Goal: Task Accomplishment & Management: Manage account settings

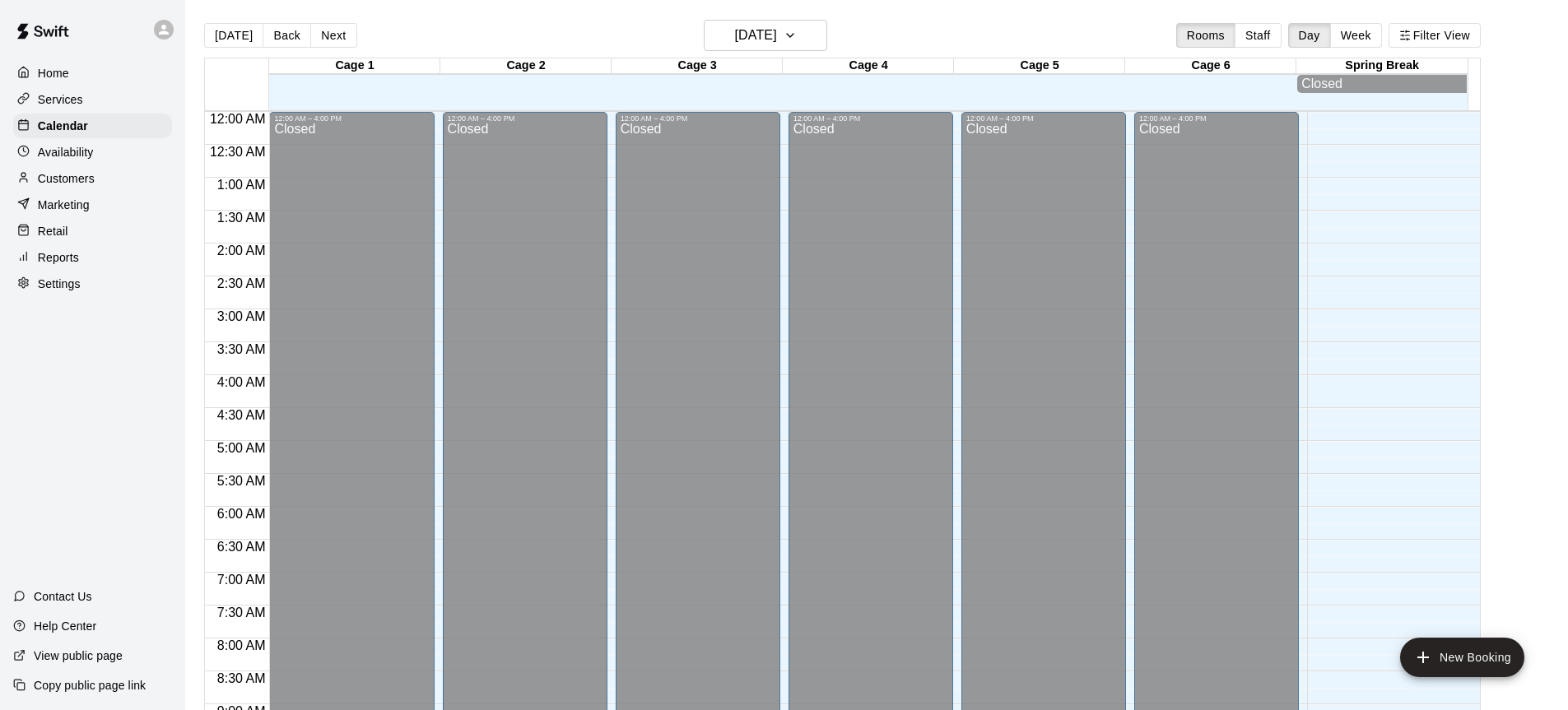
scroll to position [911, 0]
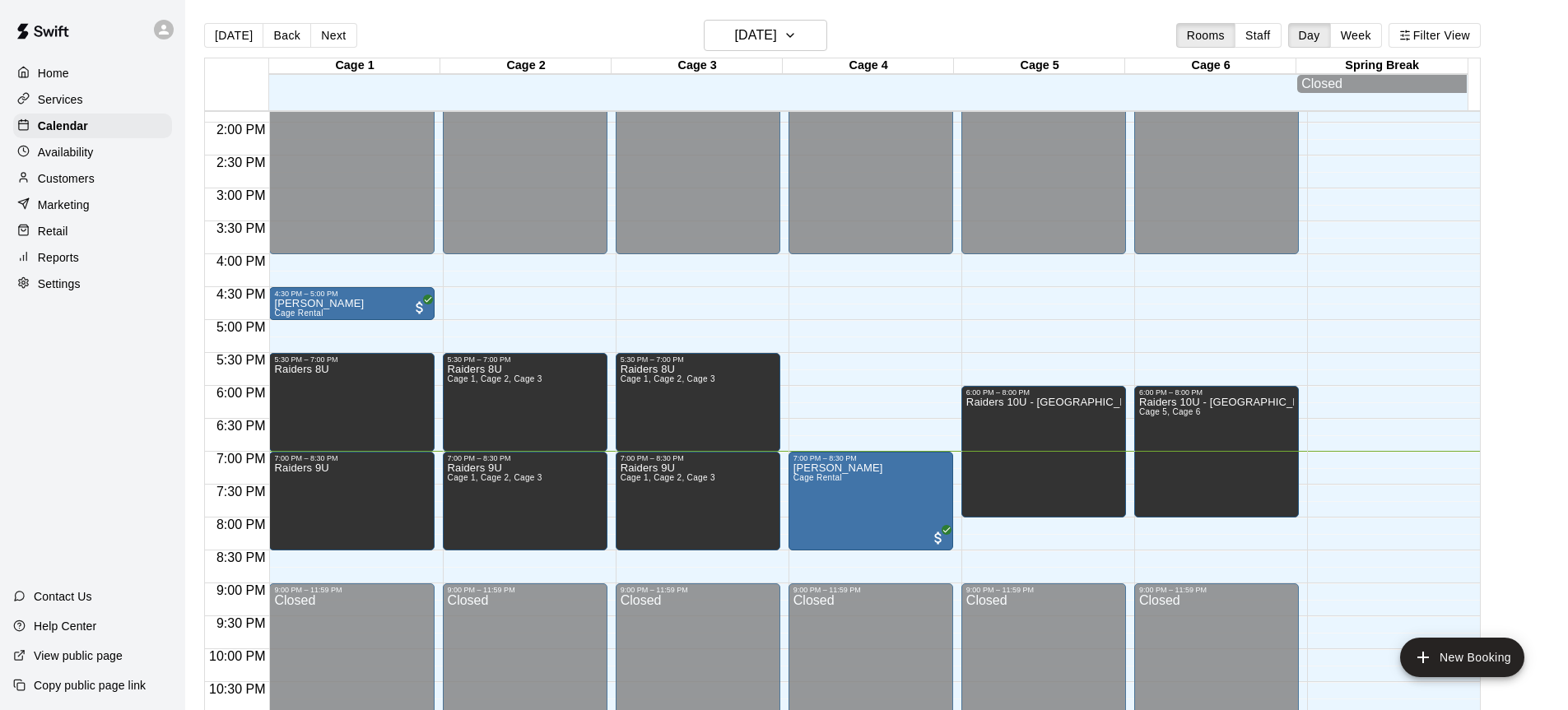
click at [72, 184] on p "Customers" at bounding box center [66, 178] width 57 height 16
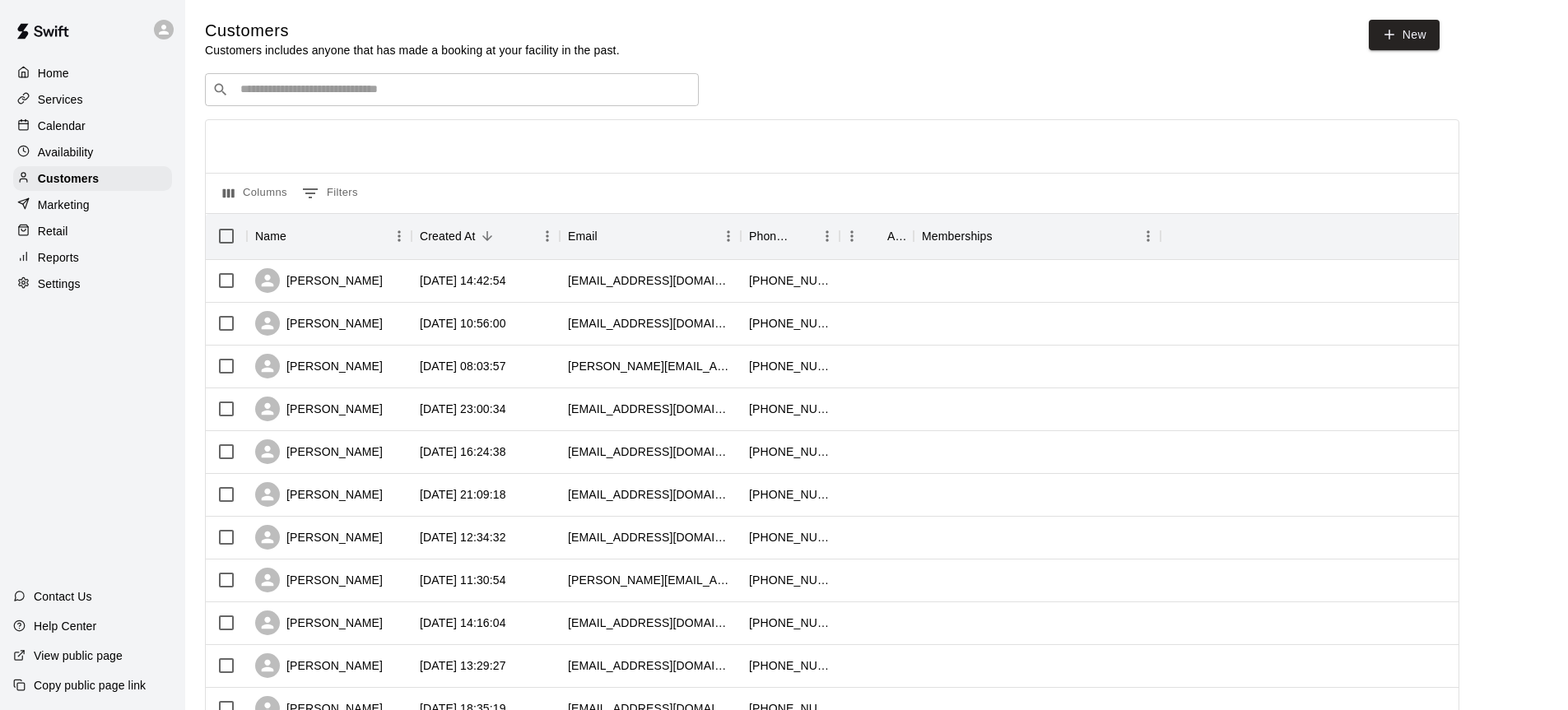
click at [430, 87] on input "Search customers by name or email" at bounding box center [464, 89] width 456 height 16
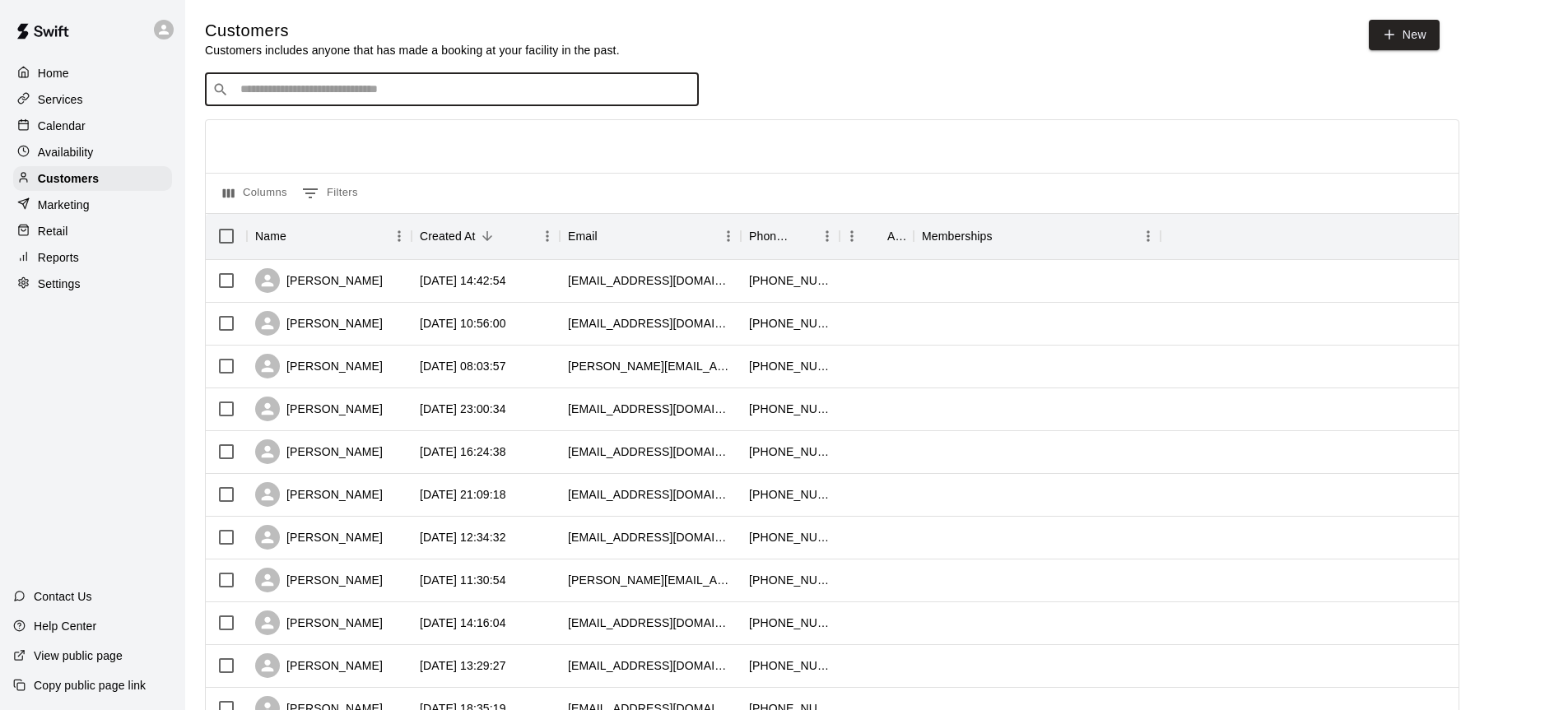
type input "*"
type input "****"
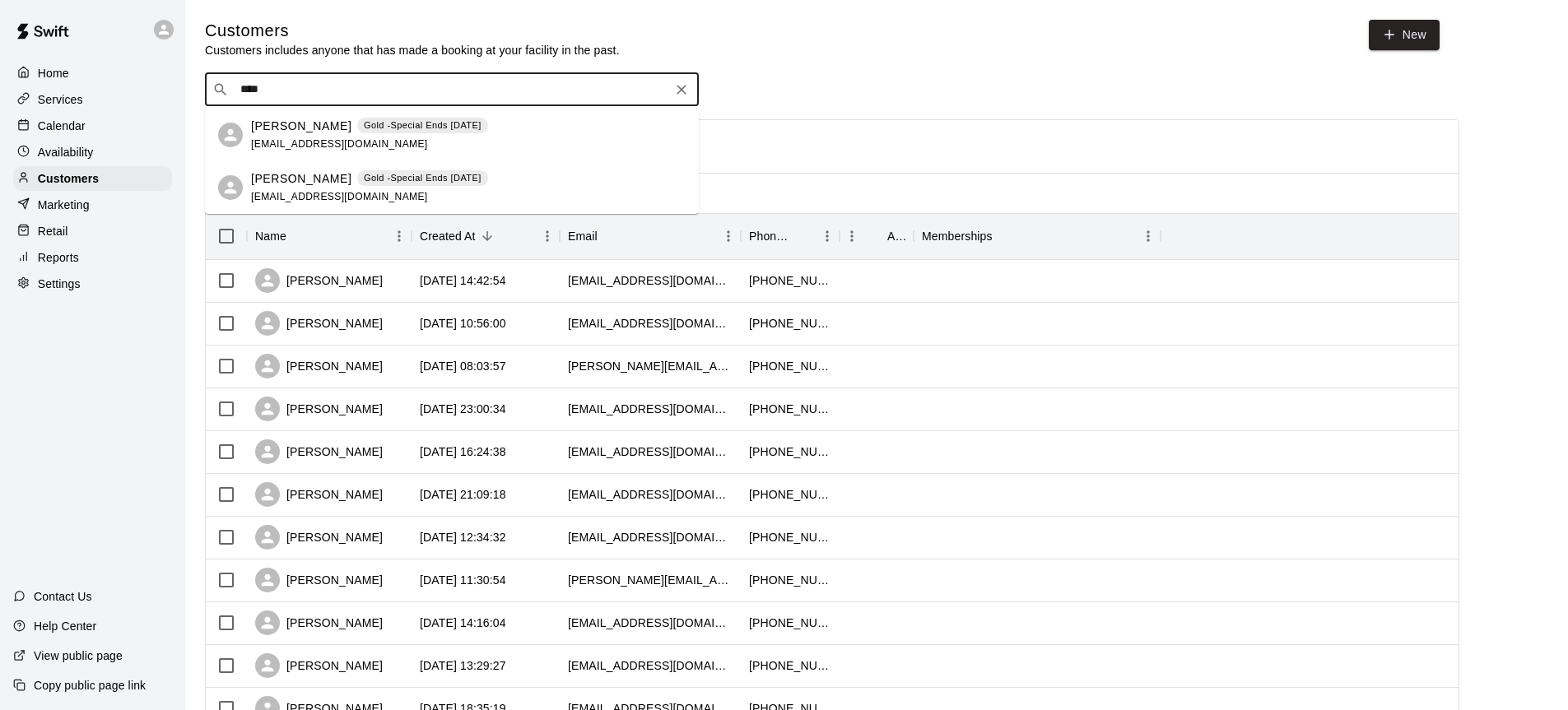
click at [280, 131] on p "[PERSON_NAME]" at bounding box center [301, 126] width 101 height 17
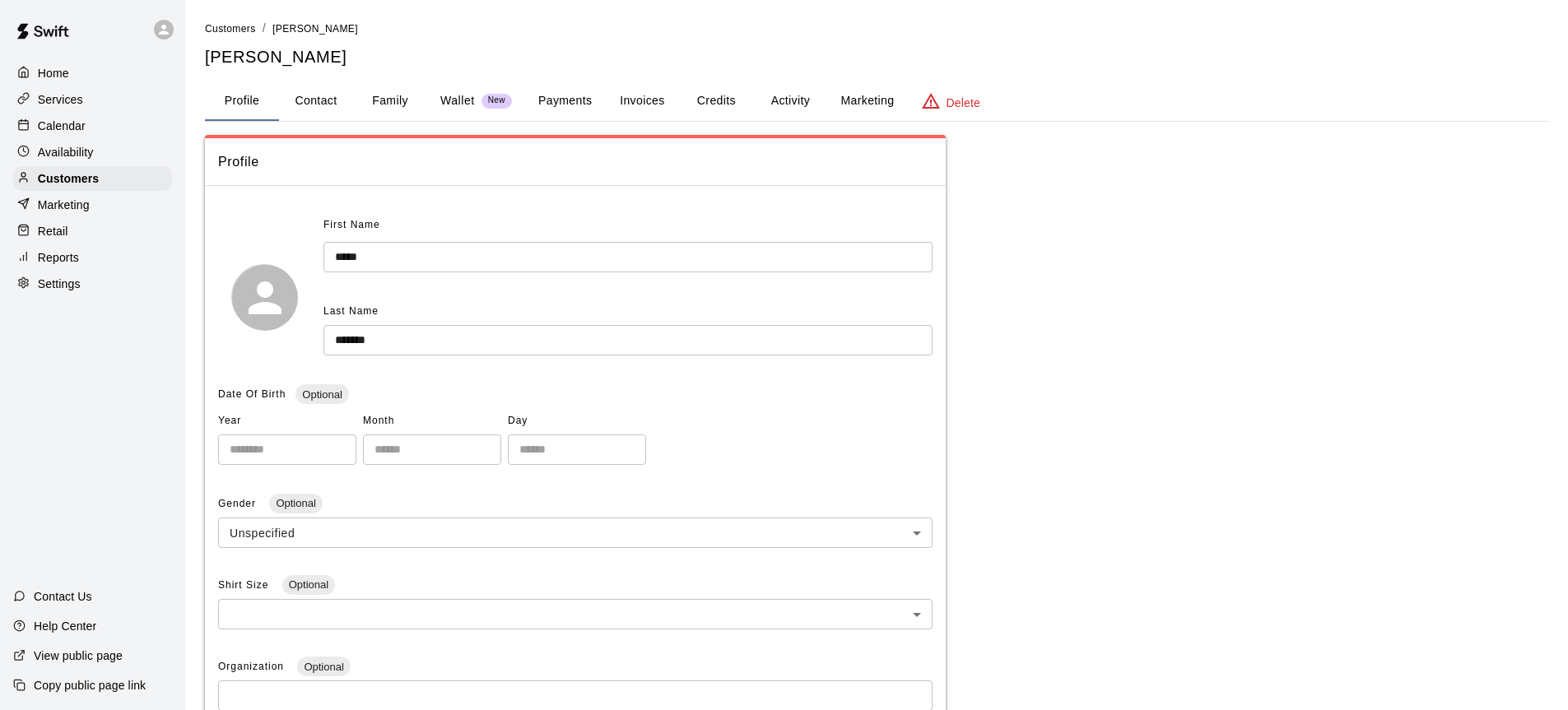
click at [788, 95] on button "Activity" at bounding box center [790, 101] width 74 height 39
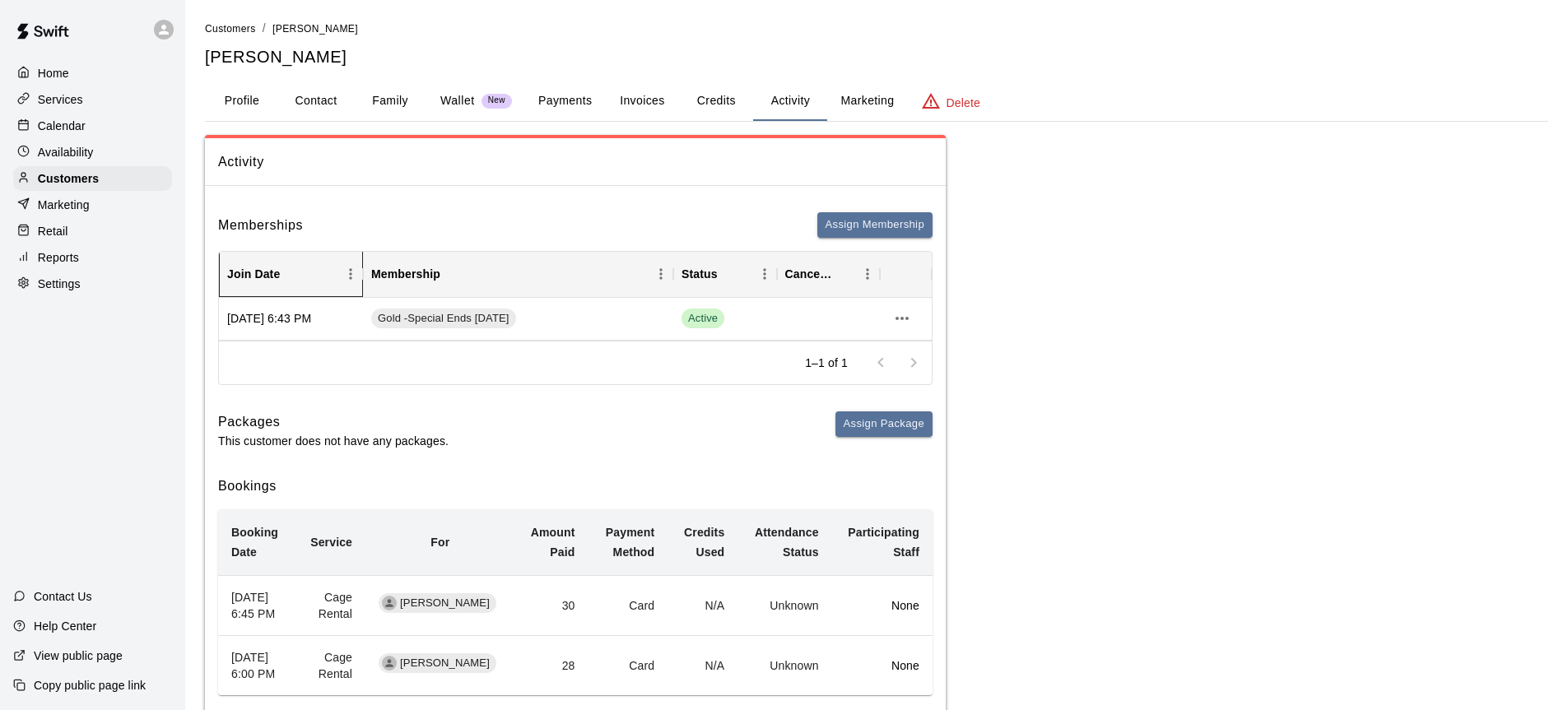
click at [265, 292] on div "Join Date" at bounding box center [253, 274] width 53 height 46
click at [277, 310] on div "[DATE] 6:43 PM" at bounding box center [290, 319] width 144 height 43
click at [277, 313] on div "[DATE] 6:43 PM" at bounding box center [290, 319] width 144 height 43
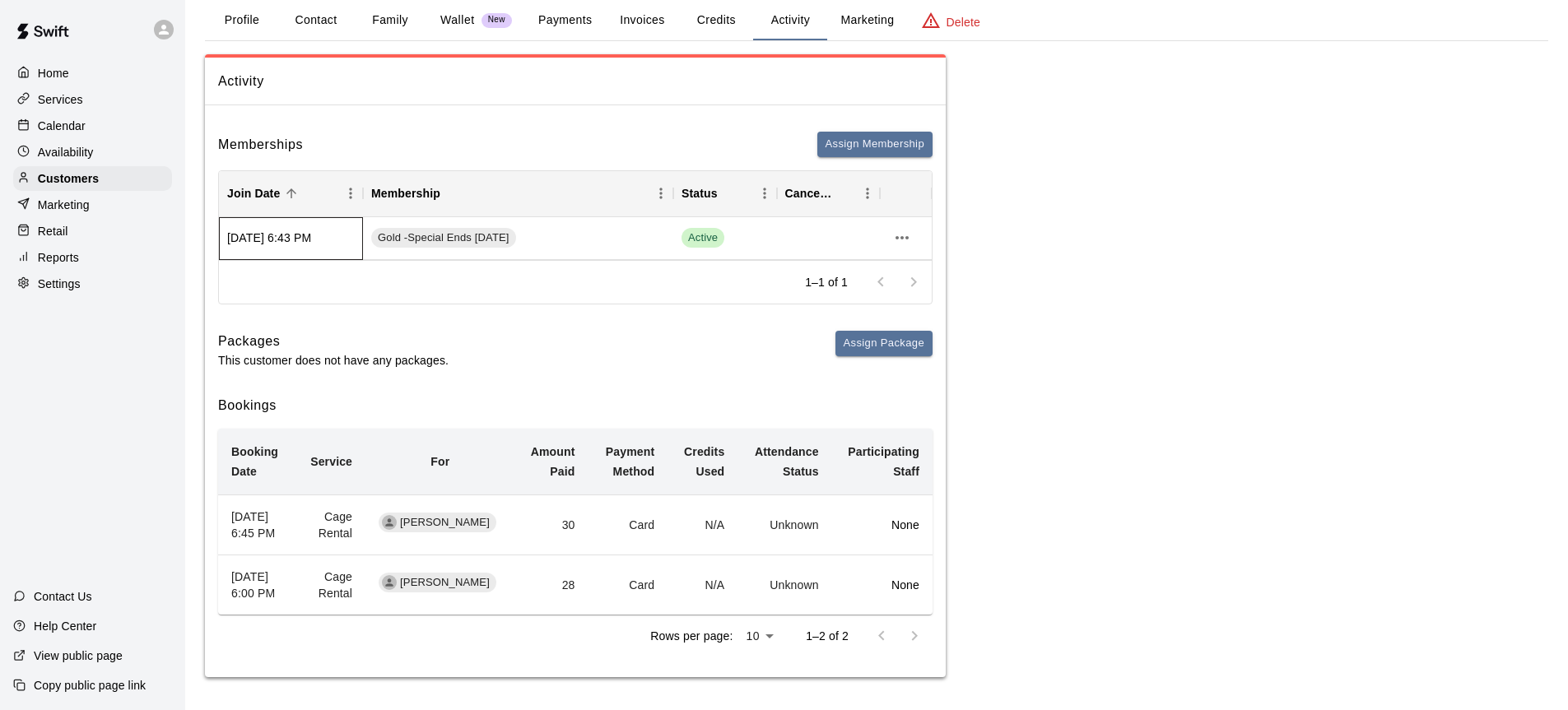
scroll to position [114, 0]
click at [716, 218] on div "Active" at bounding box center [725, 239] width 104 height 43
drag, startPoint x: 744, startPoint y: 204, endPoint x: 809, endPoint y: 182, distance: 68.6
click at [746, 228] on div "Active" at bounding box center [725, 238] width 87 height 20
click at [915, 224] on button "more actions" at bounding box center [902, 238] width 28 height 28
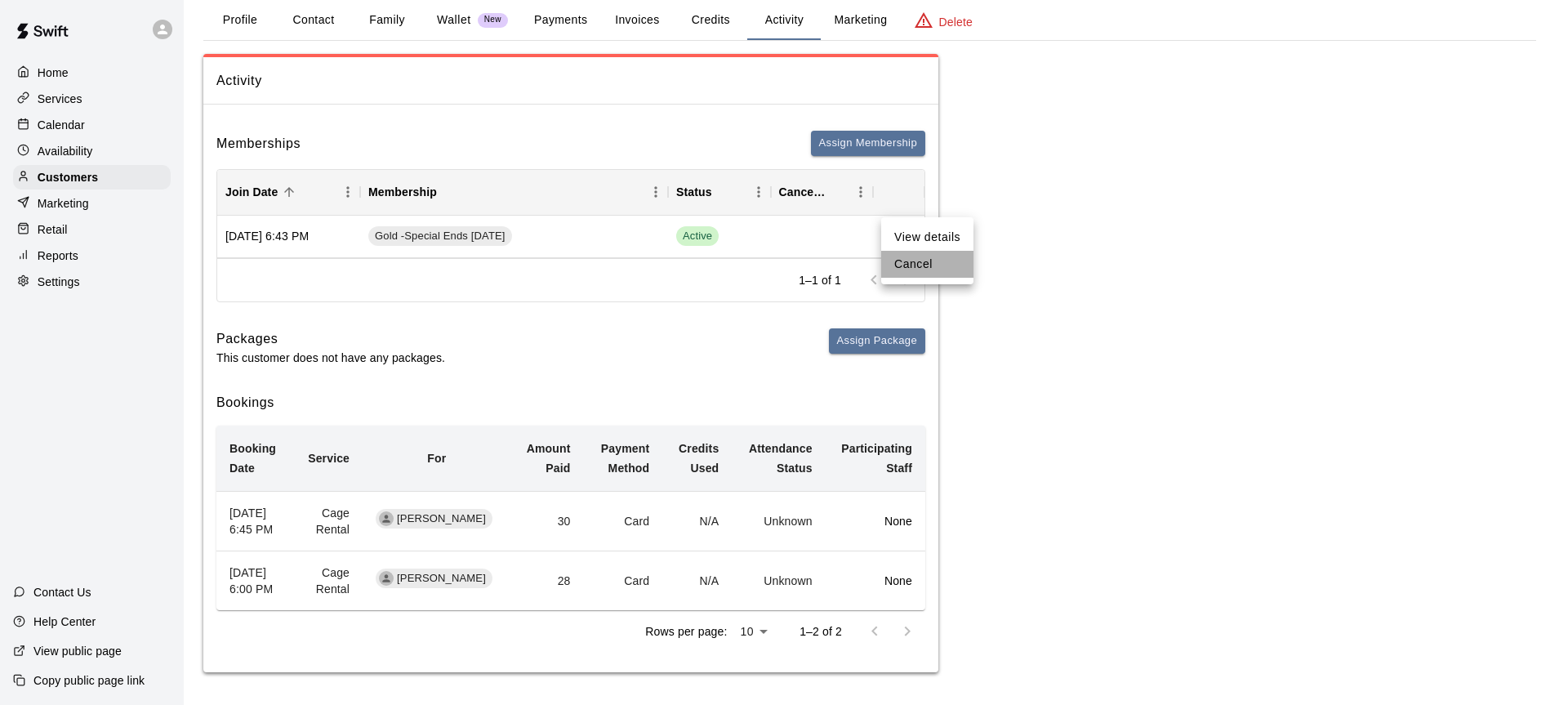
click at [922, 259] on li "Cancel" at bounding box center [927, 264] width 92 height 27
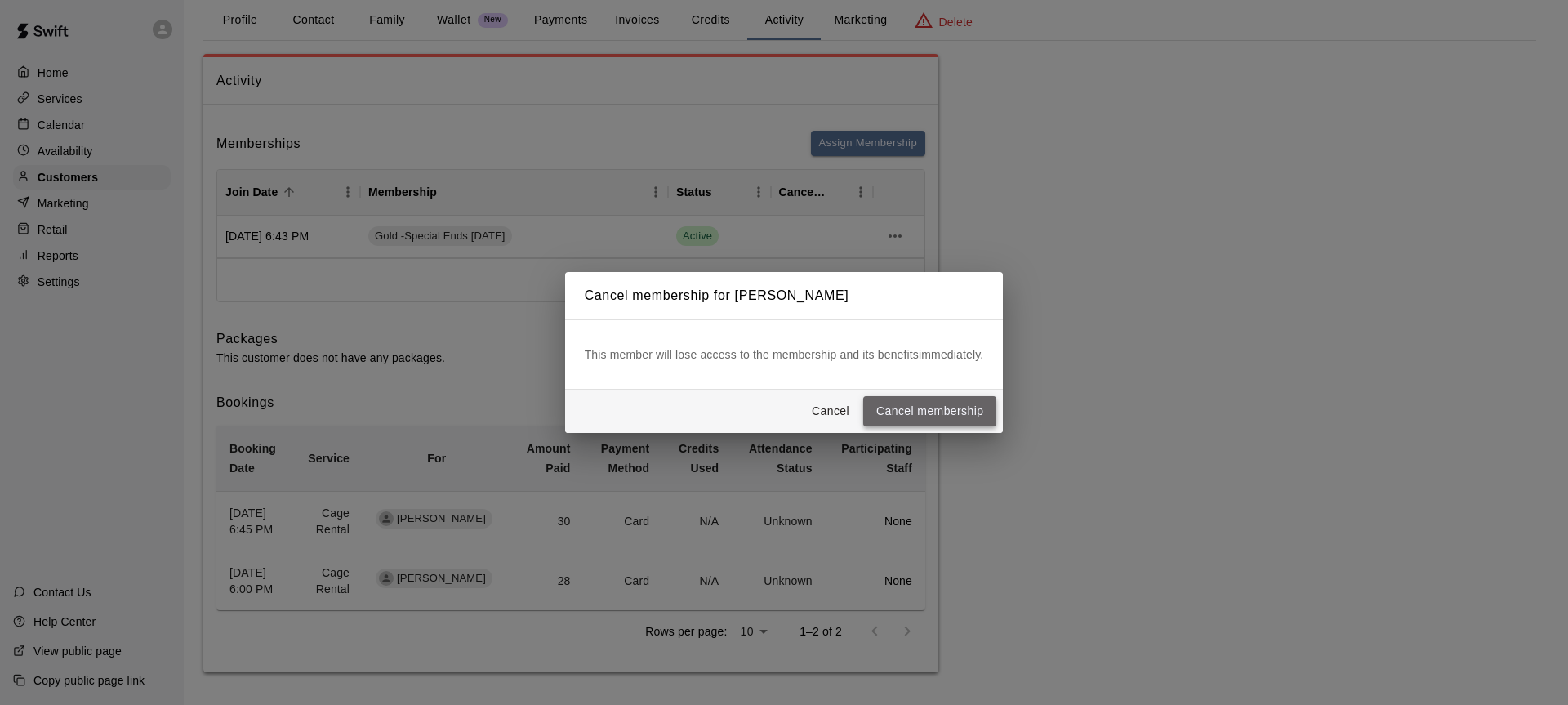
click at [903, 401] on button "Cancel membership" at bounding box center [930, 412] width 133 height 30
